Goal: Participate in discussion: Engage in conversation with other users on a specific topic

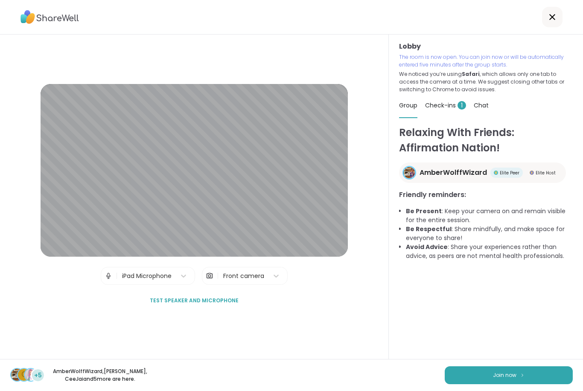
click at [505, 376] on span "Join now" at bounding box center [504, 375] width 23 height 8
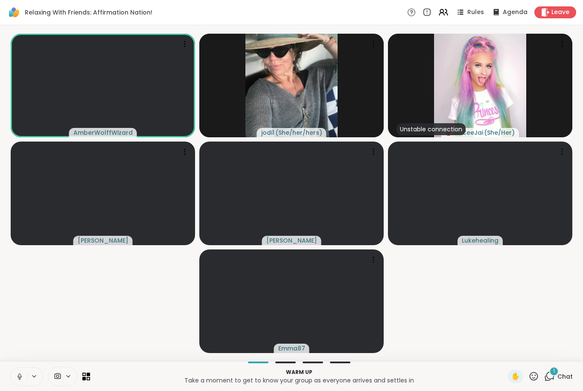
click at [20, 377] on icon at bounding box center [19, 376] width 2 height 4
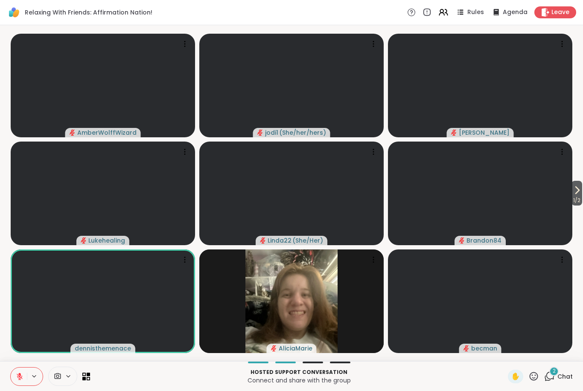
click at [12, 376] on button at bounding box center [19, 377] width 16 height 18
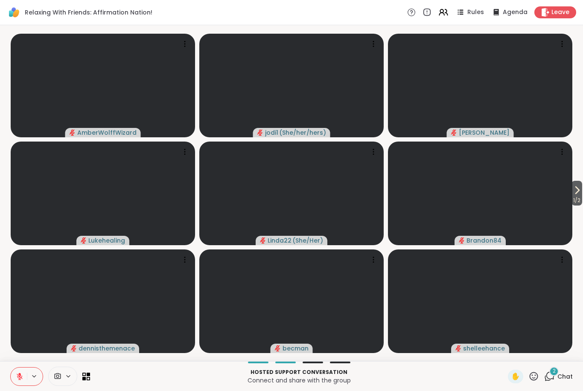
click at [17, 379] on icon at bounding box center [20, 377] width 8 height 8
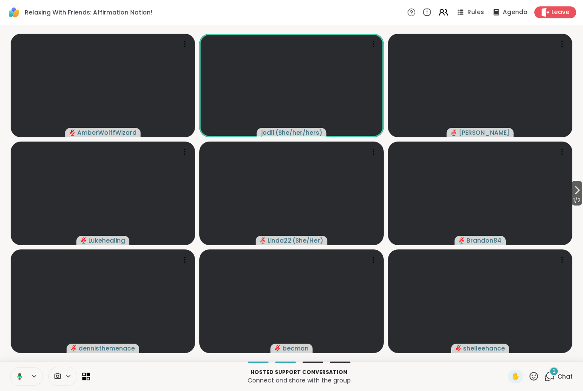
click at [19, 379] on icon at bounding box center [18, 377] width 8 height 8
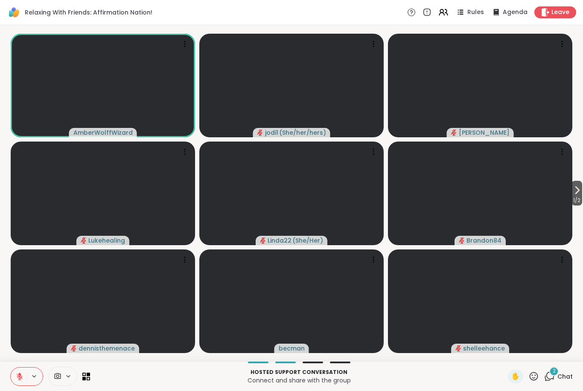
click at [11, 376] on button at bounding box center [19, 377] width 16 height 18
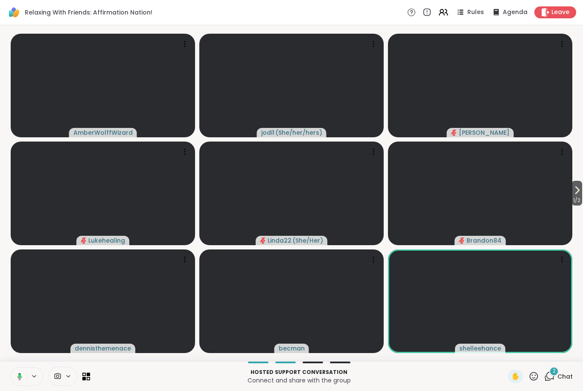
click at [18, 384] on button at bounding box center [17, 377] width 17 height 18
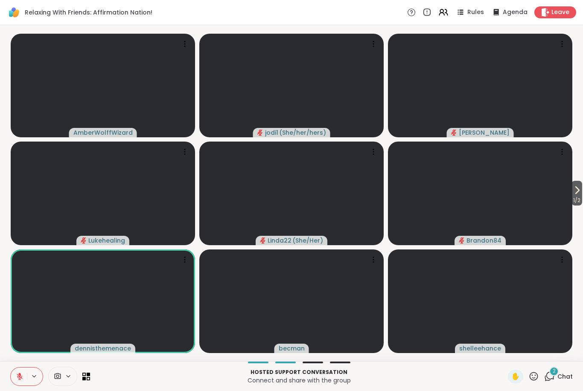
click at [15, 375] on button at bounding box center [19, 377] width 16 height 18
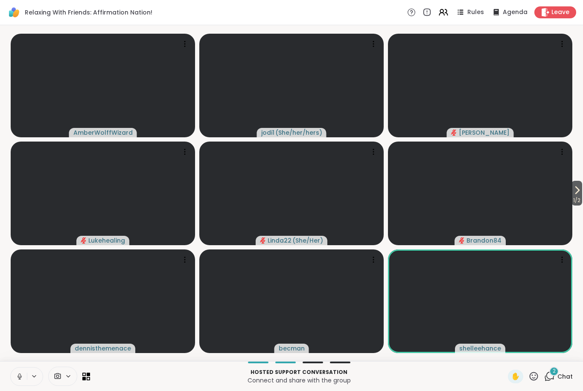
click at [14, 375] on button at bounding box center [19, 377] width 16 height 18
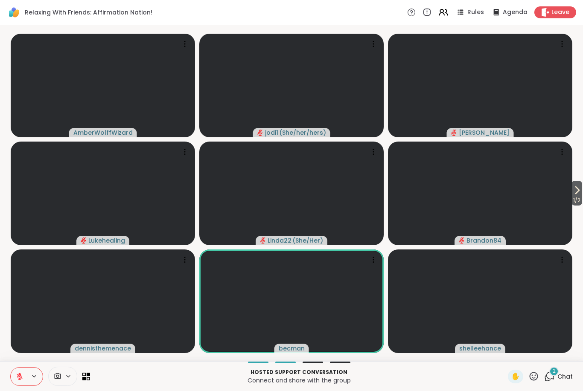
click at [22, 373] on icon at bounding box center [20, 377] width 8 height 8
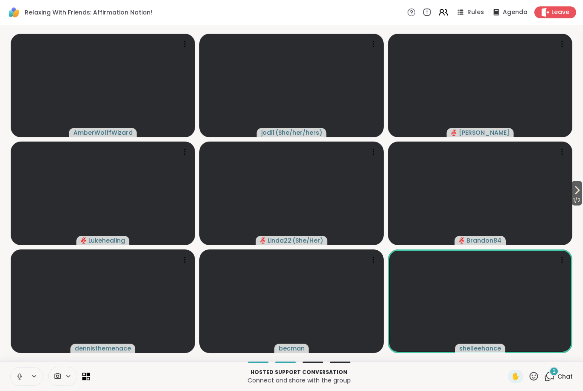
click at [17, 377] on icon at bounding box center [20, 377] width 8 height 8
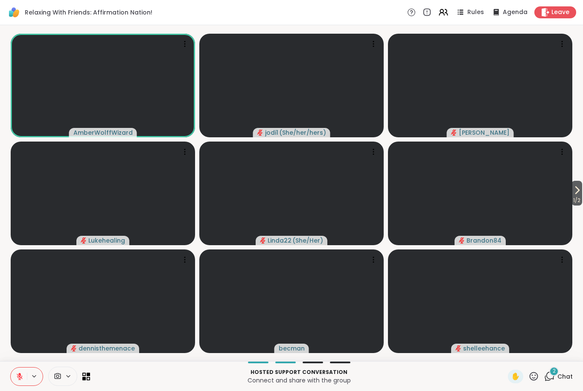
click at [28, 374] on button at bounding box center [35, 376] width 16 height 7
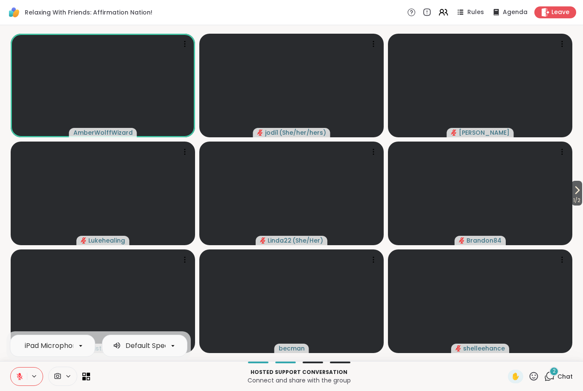
click at [18, 369] on button at bounding box center [19, 377] width 16 height 18
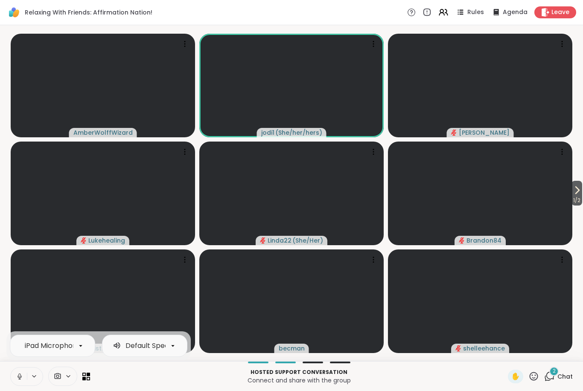
click at [574, 190] on icon at bounding box center [576, 190] width 10 height 10
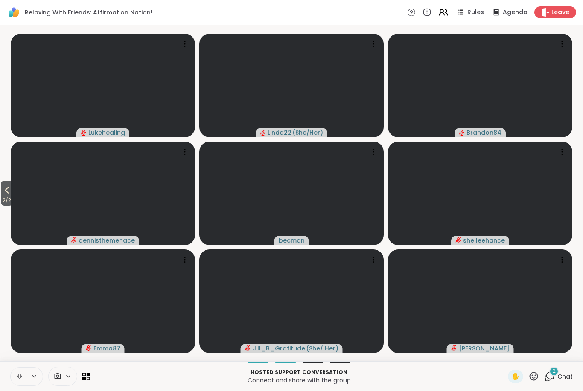
click at [20, 381] on button at bounding box center [19, 377] width 16 height 18
click at [11, 194] on icon at bounding box center [7, 190] width 10 height 10
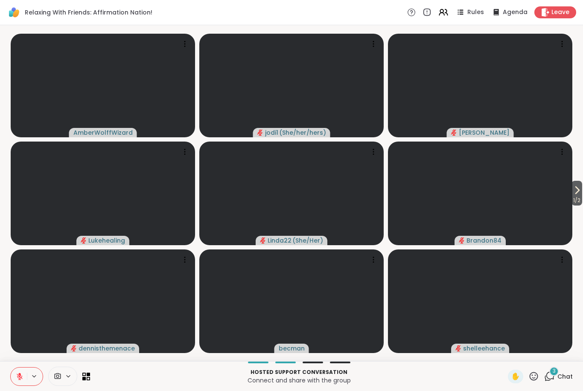
click at [578, 196] on span "1 / 2" at bounding box center [576, 200] width 11 height 10
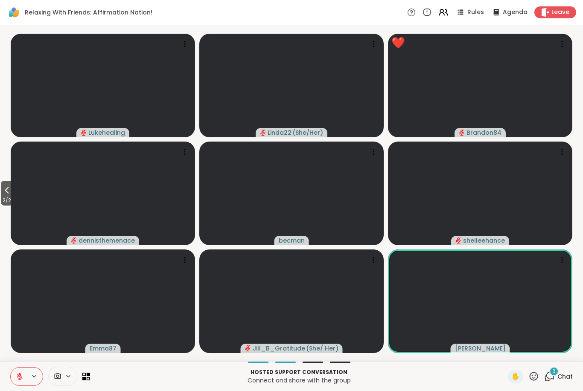
click at [2, 192] on button "2 / 2" at bounding box center [7, 193] width 12 height 25
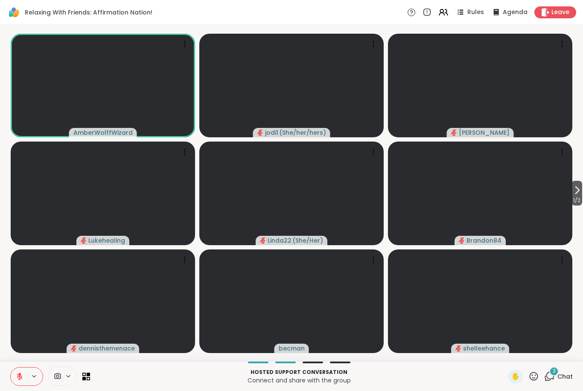
click at [582, 200] on span "1 / 2" at bounding box center [576, 200] width 11 height 10
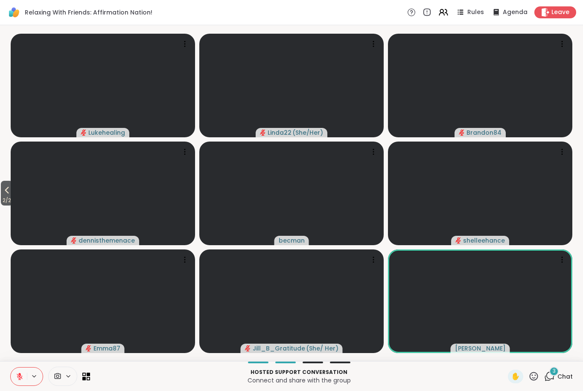
click at [12, 193] on icon at bounding box center [7, 190] width 10 height 10
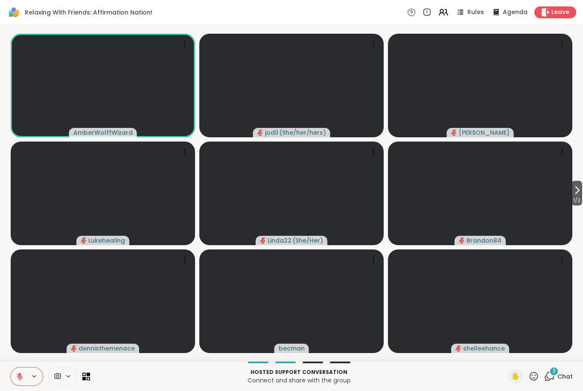
click at [577, 195] on icon at bounding box center [576, 190] width 10 height 10
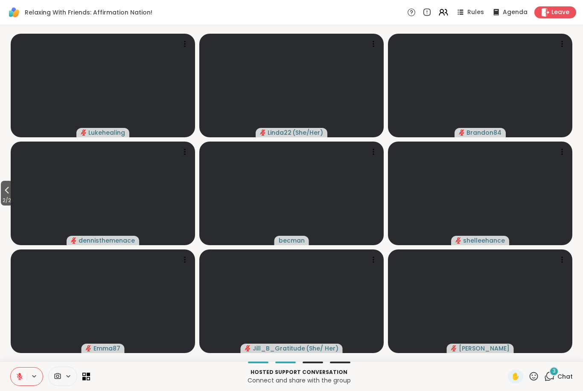
click at [13, 196] on span "2 / 2" at bounding box center [7, 200] width 12 height 10
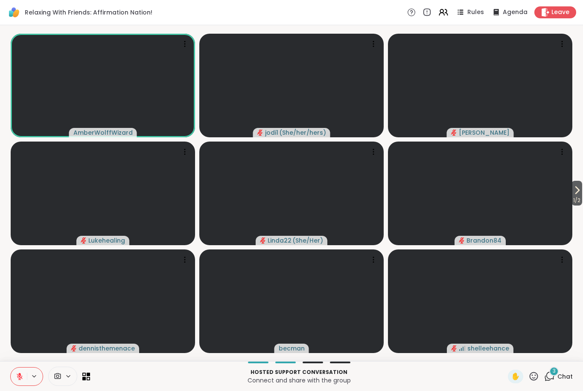
click at [16, 377] on icon at bounding box center [20, 377] width 8 height 8
click at [13, 379] on button at bounding box center [19, 377] width 16 height 18
click at [19, 374] on icon at bounding box center [19, 374] width 3 height 3
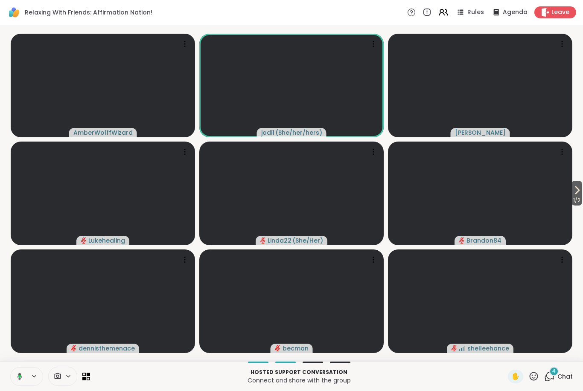
click at [20, 377] on icon at bounding box center [19, 376] width 3 height 3
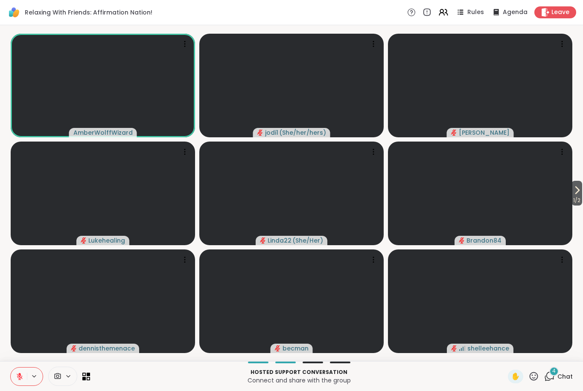
click at [19, 380] on icon at bounding box center [20, 377] width 6 height 6
click at [17, 379] on icon at bounding box center [20, 377] width 8 height 8
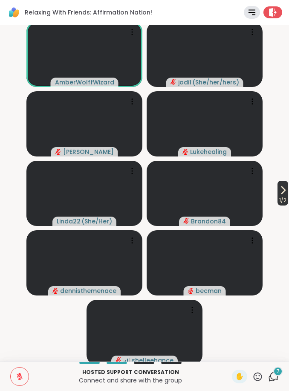
click at [278, 194] on icon at bounding box center [283, 190] width 10 height 10
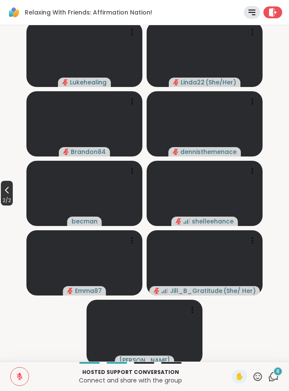
click at [5, 193] on icon at bounding box center [7, 190] width 10 height 10
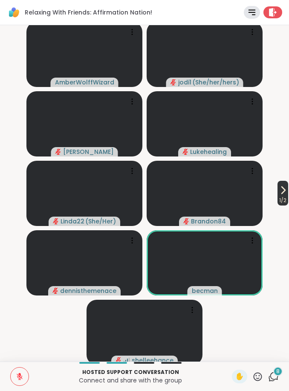
click at [281, 196] on span "1 / 2" at bounding box center [283, 200] width 11 height 10
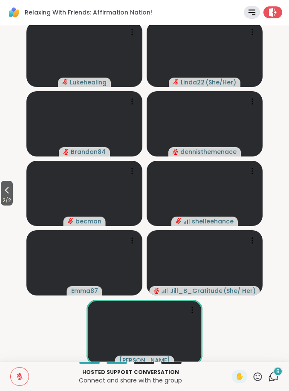
click at [18, 379] on icon at bounding box center [20, 377] width 8 height 8
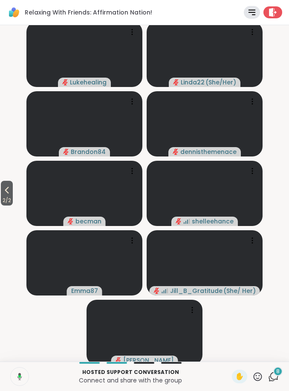
click at [20, 379] on icon at bounding box center [19, 376] width 5 height 7
click at [10, 191] on icon at bounding box center [7, 190] width 10 height 10
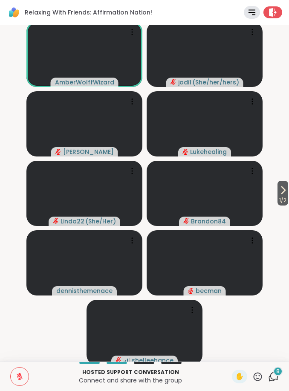
click at [26, 374] on button at bounding box center [20, 377] width 18 height 18
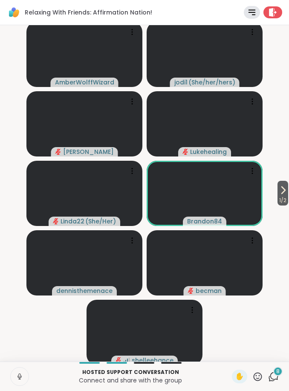
click at [20, 378] on icon at bounding box center [19, 377] width 4 height 3
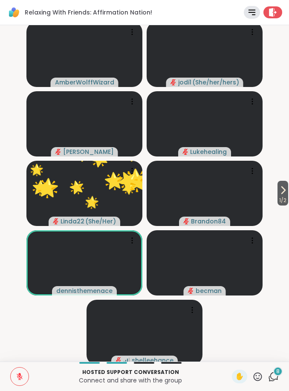
click at [20, 374] on icon at bounding box center [19, 374] width 3 height 3
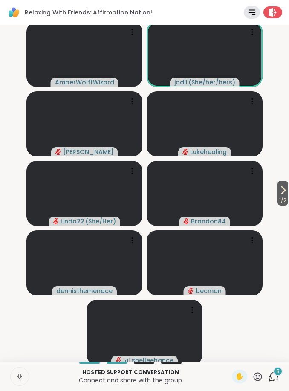
click at [19, 380] on icon at bounding box center [20, 377] width 8 height 8
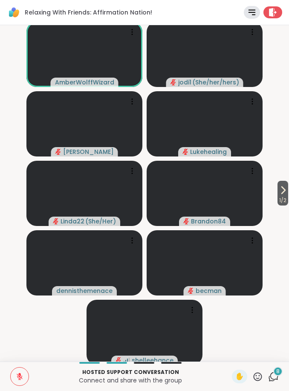
click at [22, 377] on icon at bounding box center [20, 377] width 6 height 6
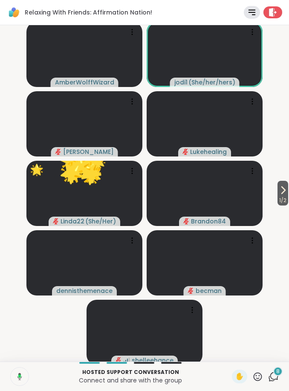
click at [20, 382] on button at bounding box center [18, 377] width 19 height 18
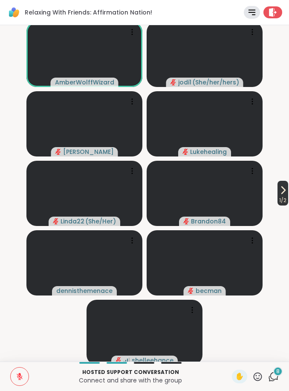
click at [278, 191] on icon at bounding box center [283, 190] width 10 height 10
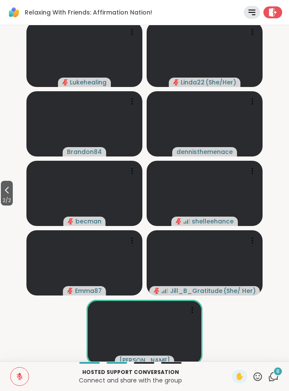
click at [278, 379] on icon at bounding box center [274, 376] width 8 height 8
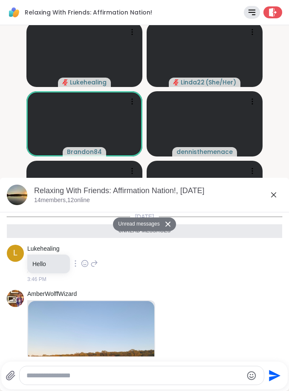
scroll to position [500, 0]
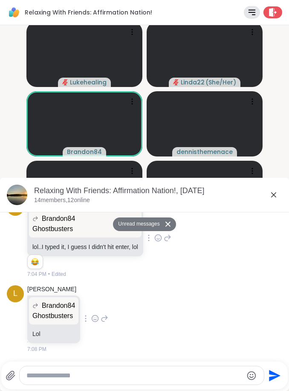
click at [163, 373] on textarea "Type your message" at bounding box center [134, 375] width 216 height 9
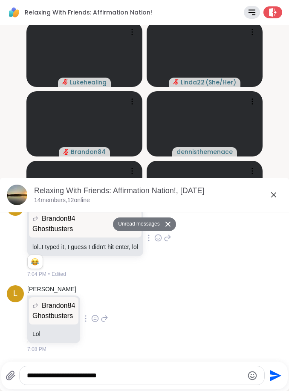
type textarea "**********"
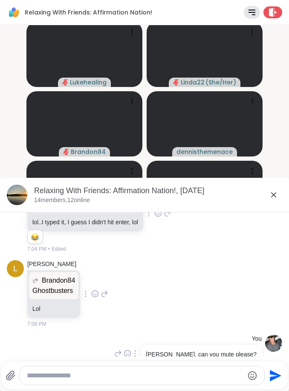
scroll to position [525, 0]
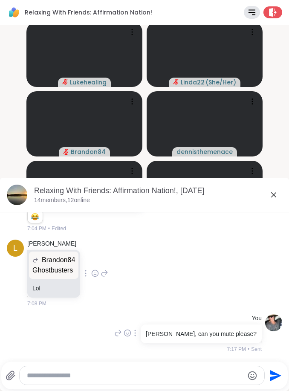
click at [272, 194] on icon at bounding box center [274, 195] width 10 height 10
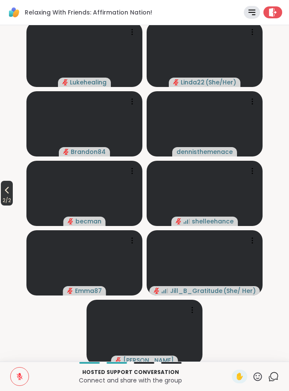
click at [3, 196] on span "2 / 2" at bounding box center [7, 200] width 12 height 10
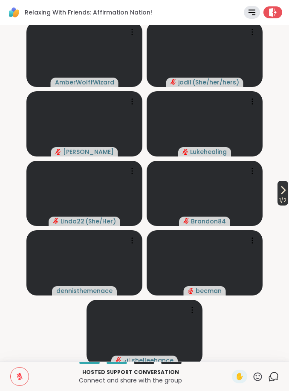
click at [285, 188] on icon at bounding box center [283, 190] width 10 height 10
